Goal: Task Accomplishment & Management: Complete application form

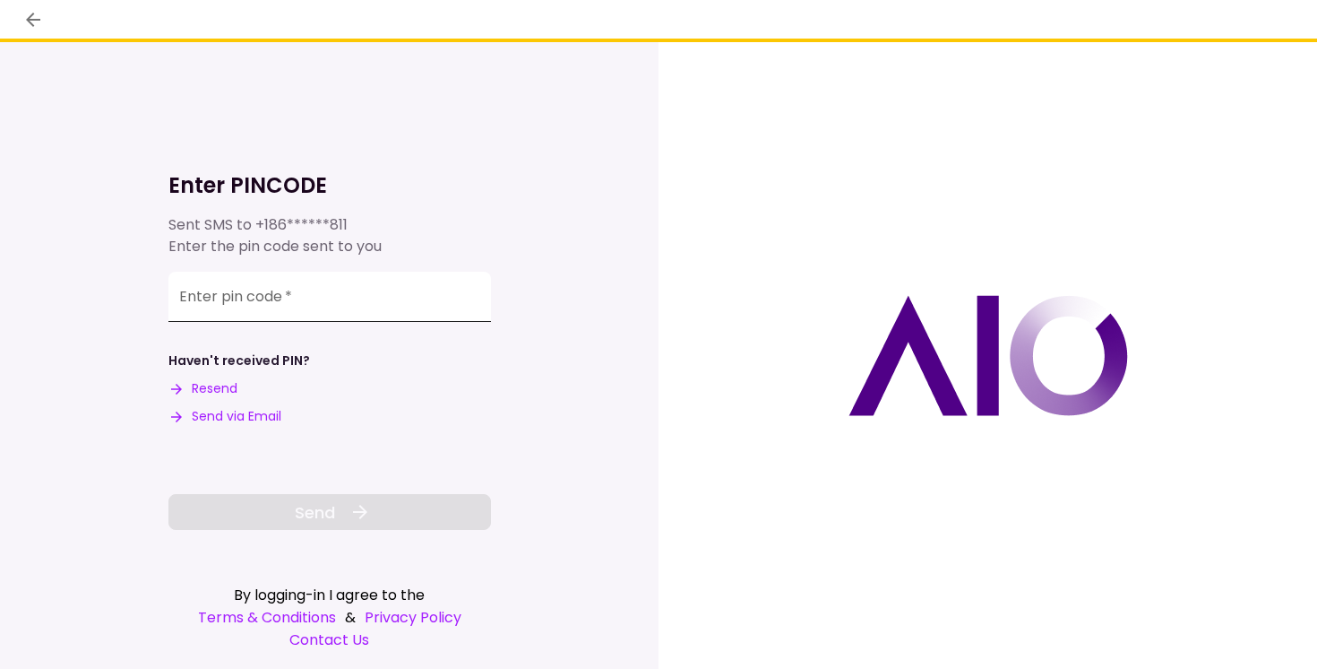
click at [375, 300] on input "Enter pin code   *" at bounding box center [329, 297] width 323 height 50
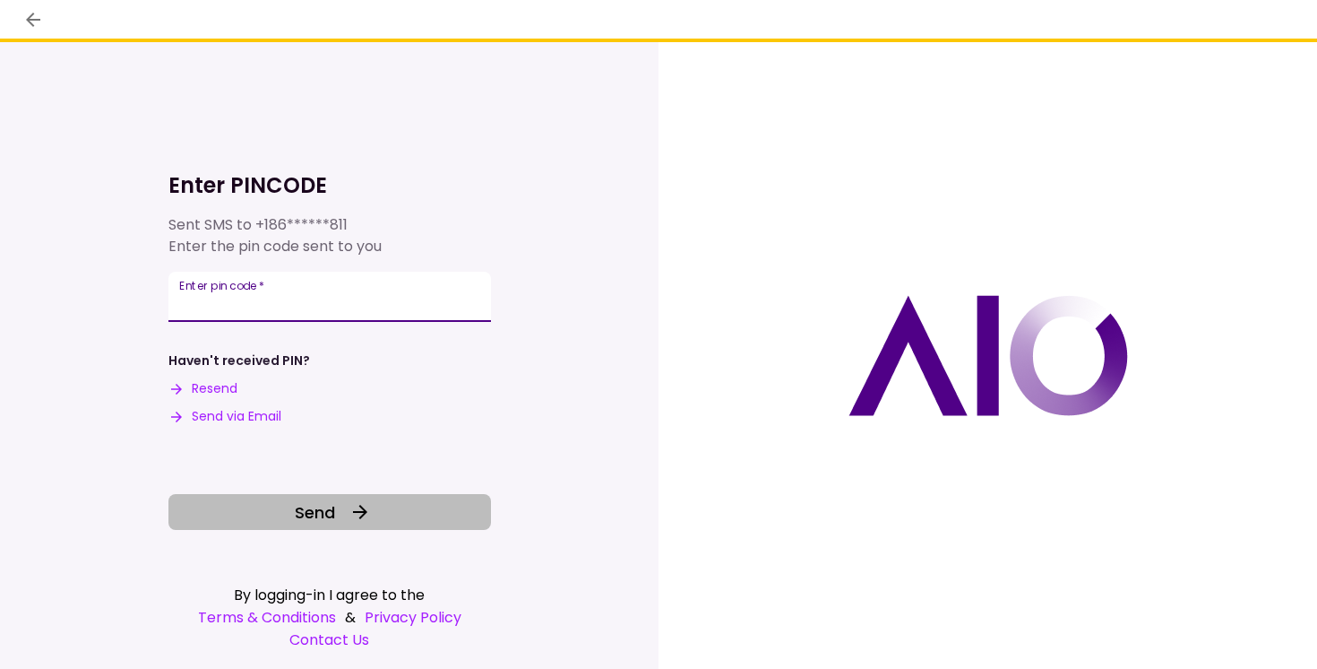
type input "******"
click at [387, 511] on button "Send" at bounding box center [329, 512] width 323 height 36
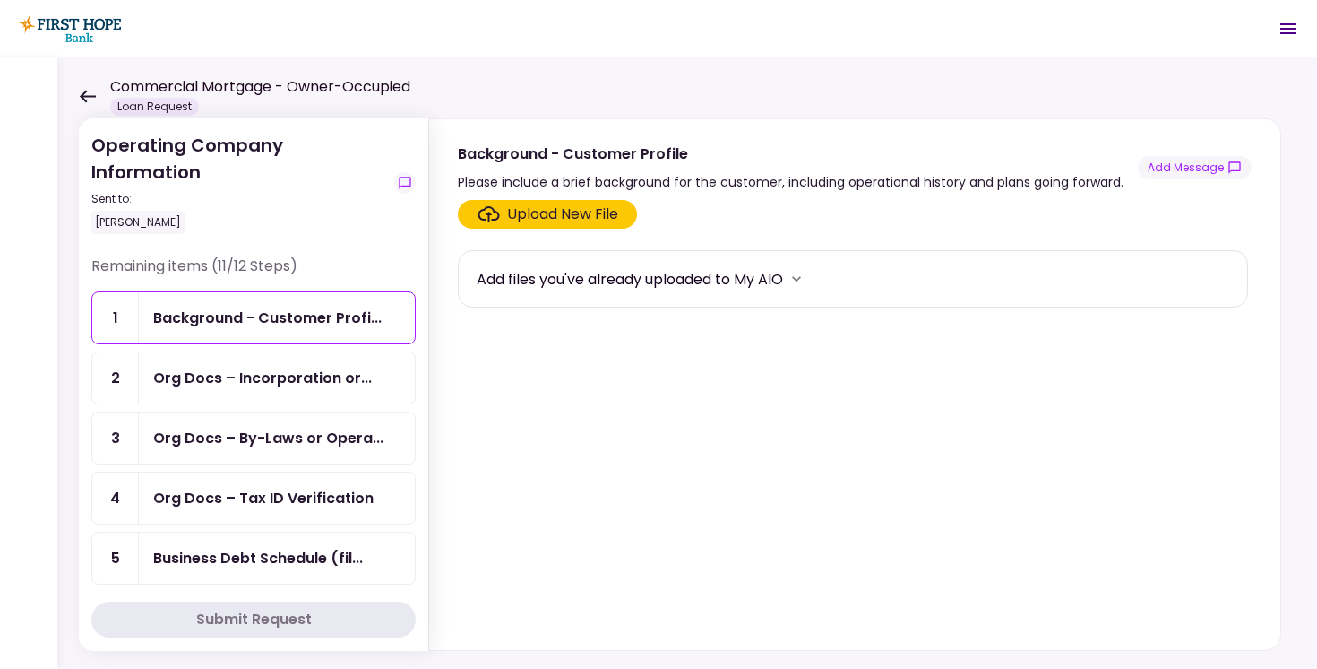
scroll to position [464, 0]
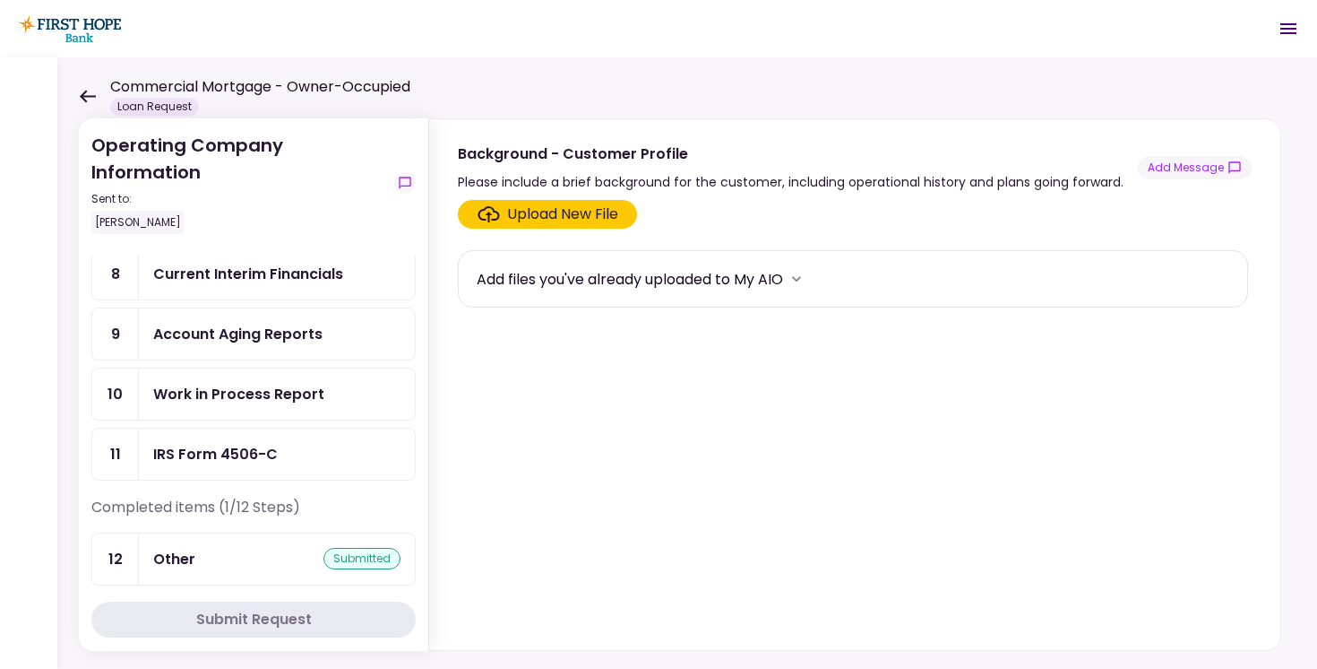
click at [265, 555] on div "Other submitted" at bounding box center [276, 559] width 247 height 22
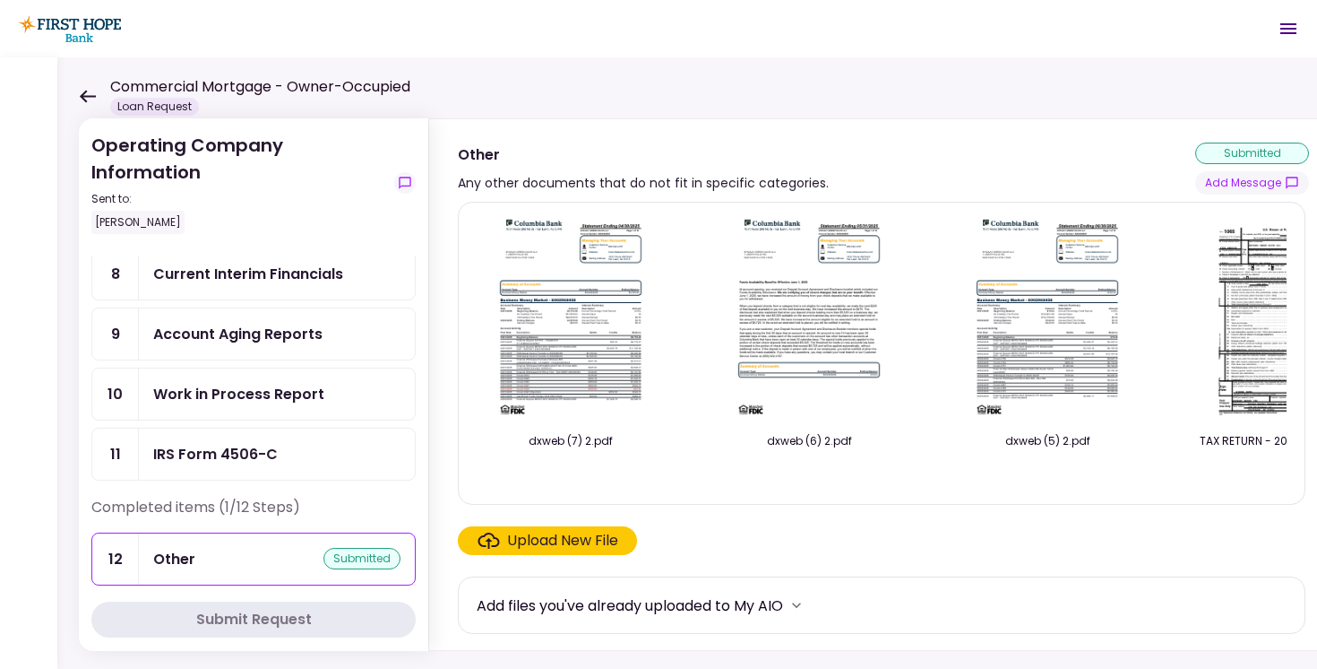
click at [552, 549] on div "Upload New File" at bounding box center [562, 541] width 111 height 22
click at [0, 0] on input "Upload New File" at bounding box center [0, 0] width 0 height 0
